Goal: Find specific page/section: Find specific page/section

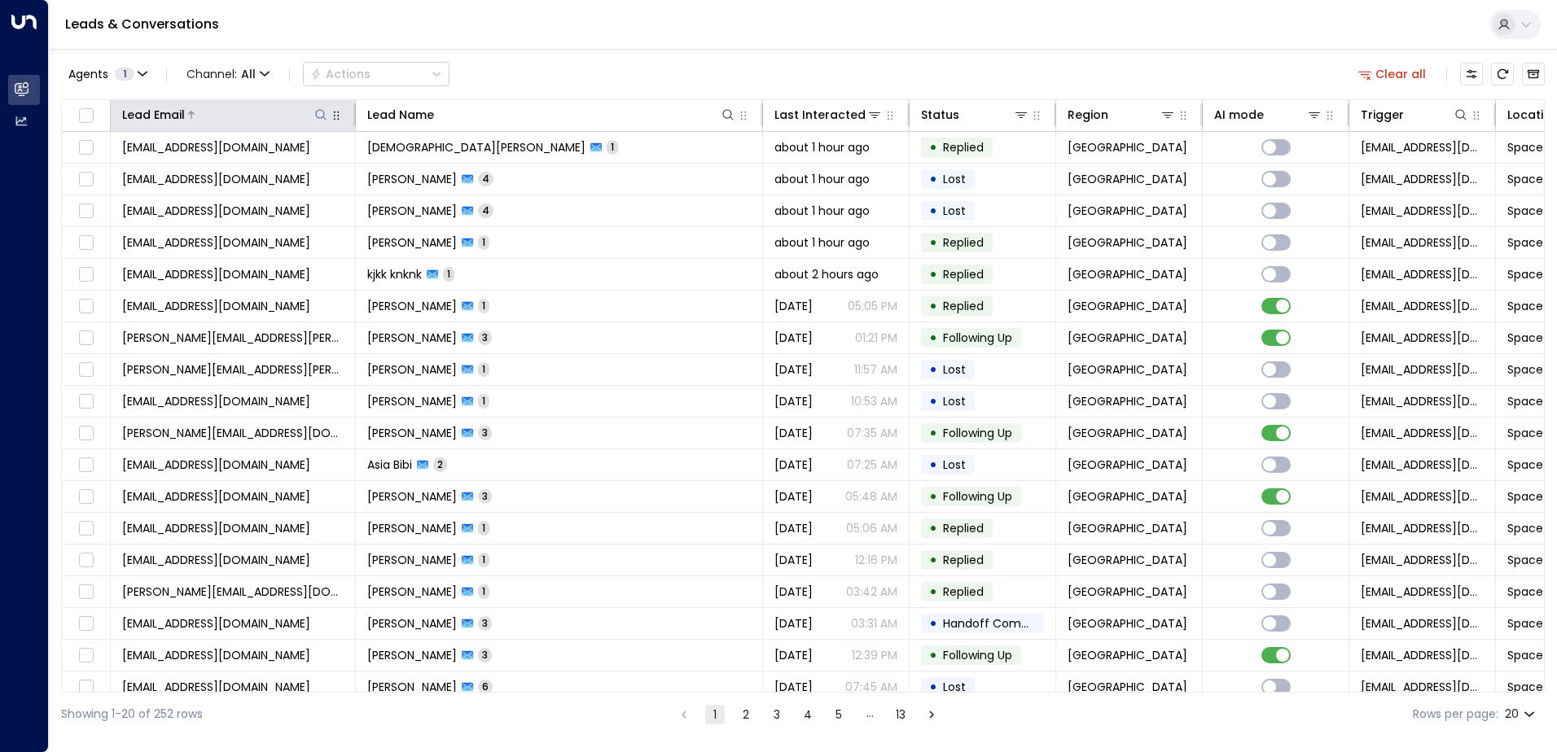
click at [326, 120] on icon at bounding box center [320, 114] width 11 height 11
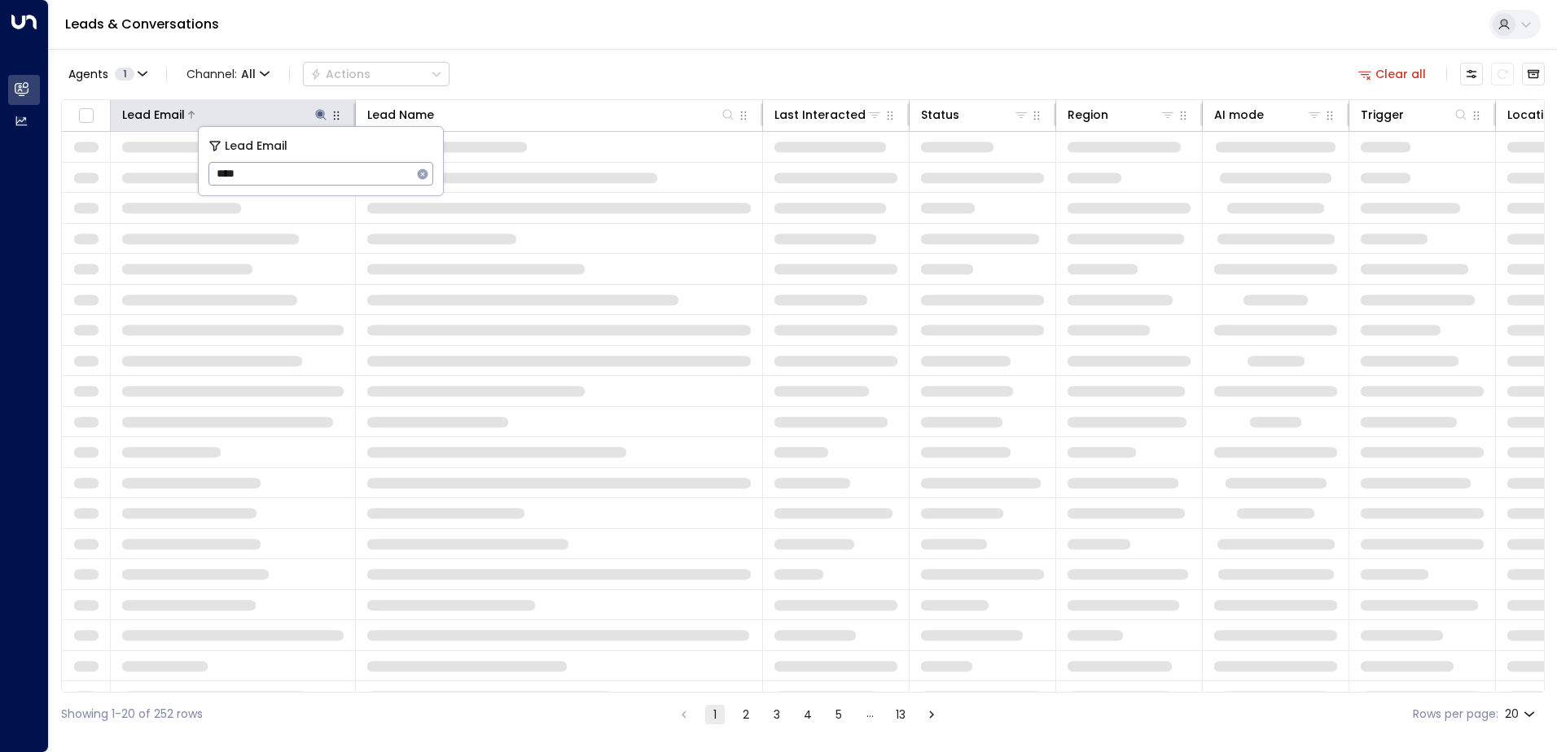
type input "****"
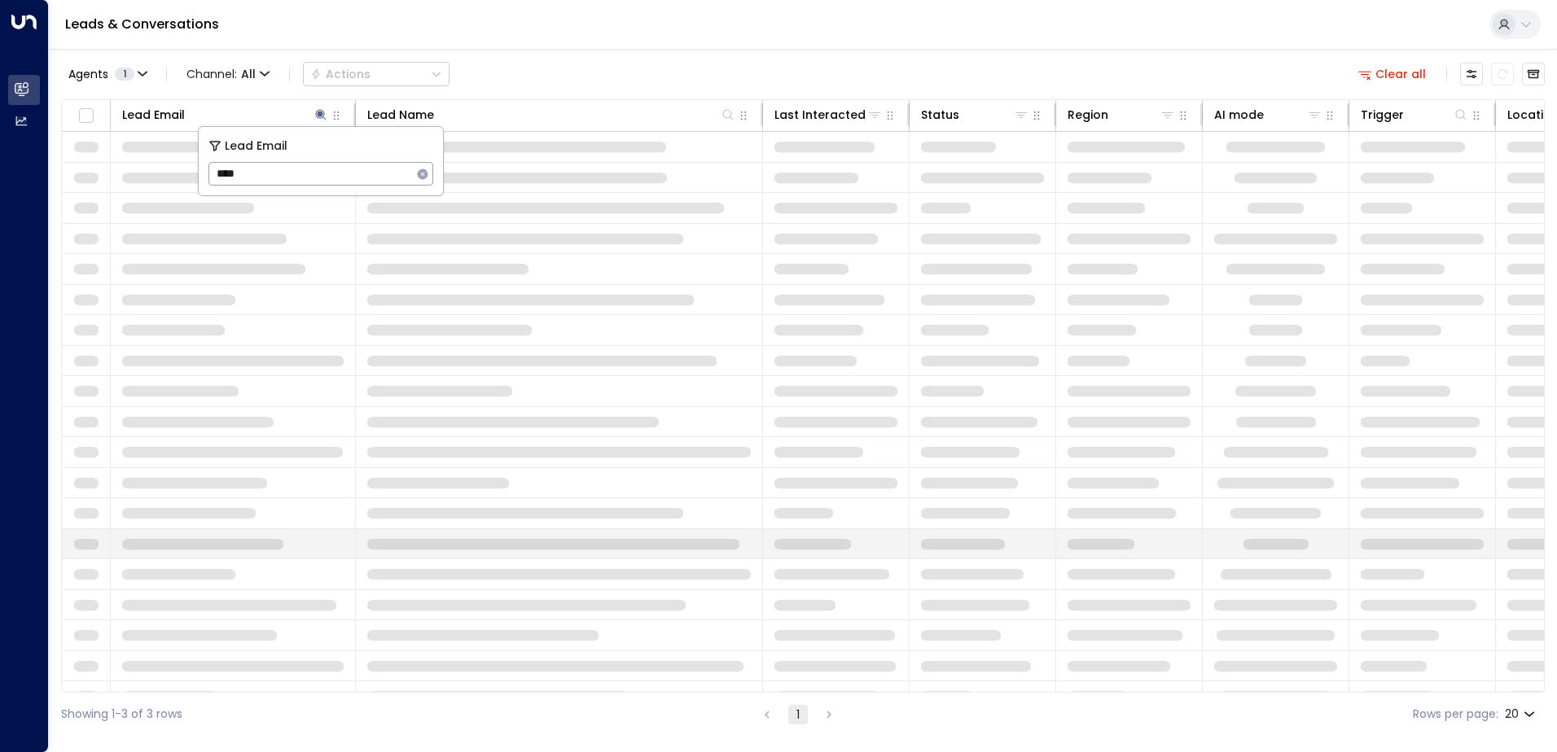
click at [446, 531] on td at bounding box center [559, 544] width 407 height 30
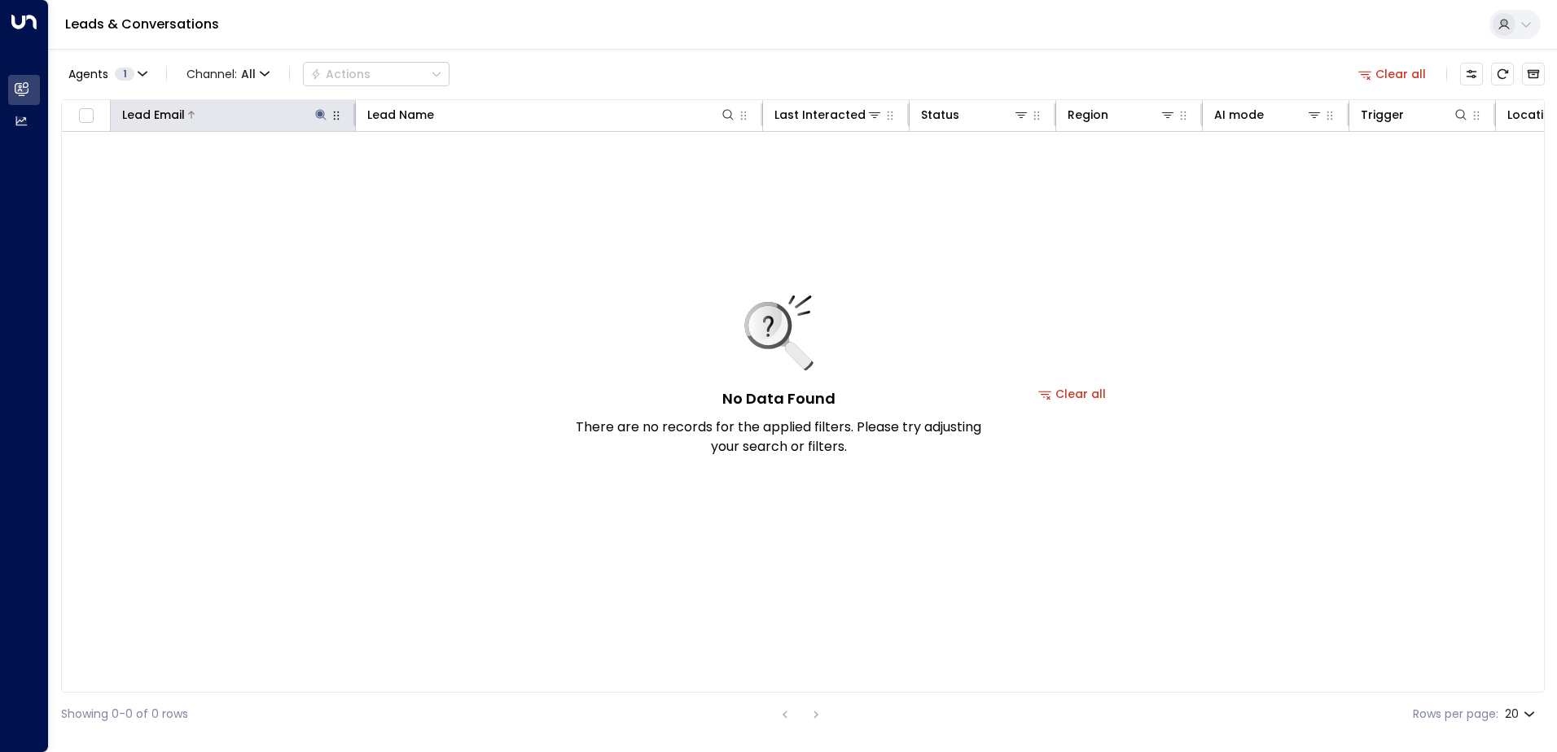
click at [323, 114] on icon at bounding box center [320, 114] width 13 height 13
type input "***"
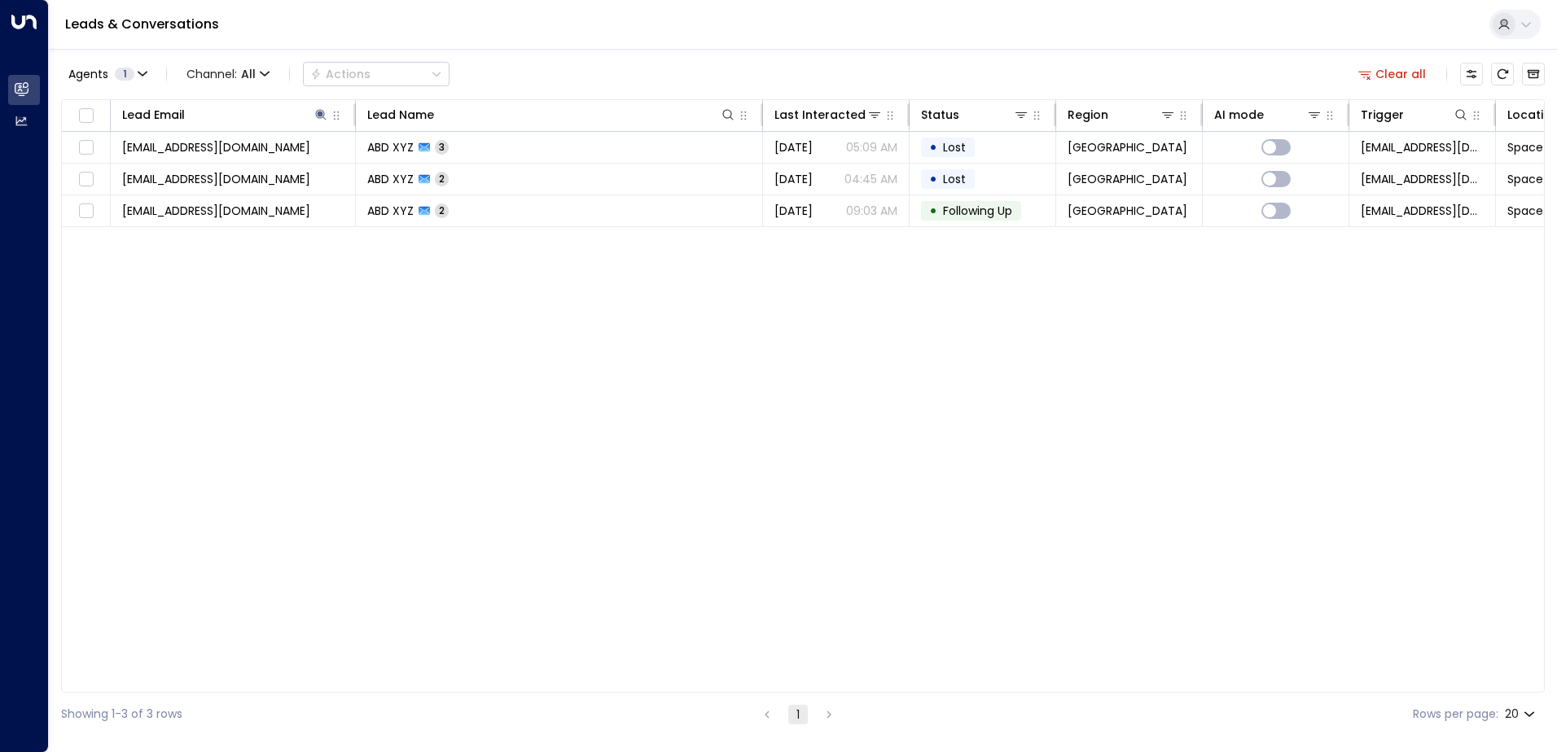
click at [481, 387] on div "Lead Email Lead Name Last Interacted Status Region AI mode Trigger Location Pho…" at bounding box center [802, 395] width 1483 height 593
click at [316, 116] on icon at bounding box center [320, 114] width 13 height 13
click at [796, 716] on button "1" at bounding box center [798, 715] width 20 height 20
click at [776, 720] on li "pagination navigation" at bounding box center [766, 714] width 21 height 20
click at [769, 720] on li "pagination navigation" at bounding box center [766, 714] width 21 height 20
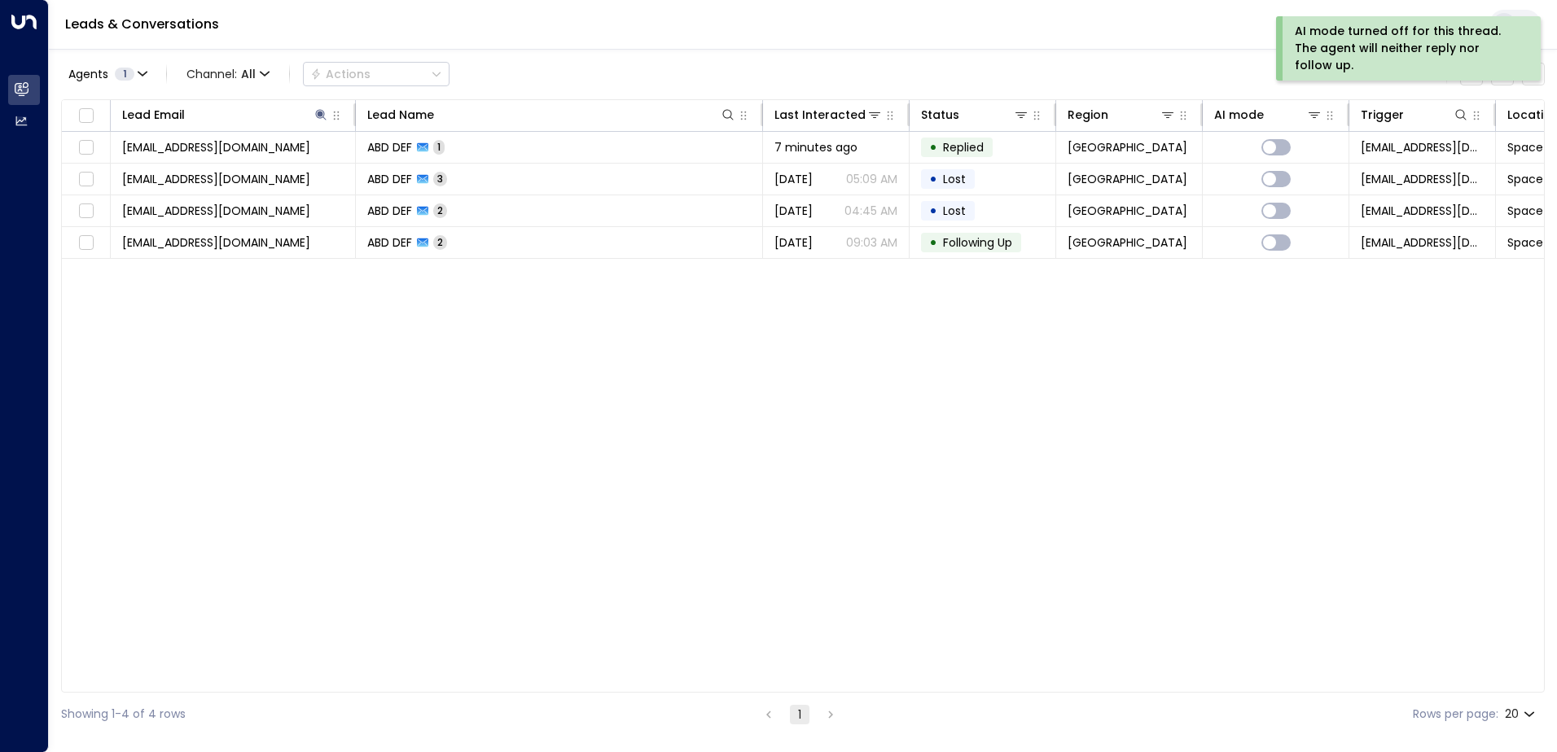
click at [1063, 442] on div "Lead Email Lead Name Last Interacted Status Region AI mode Trigger Location Pho…" at bounding box center [802, 395] width 1483 height 593
